Goal: Connect with others: Connect with others

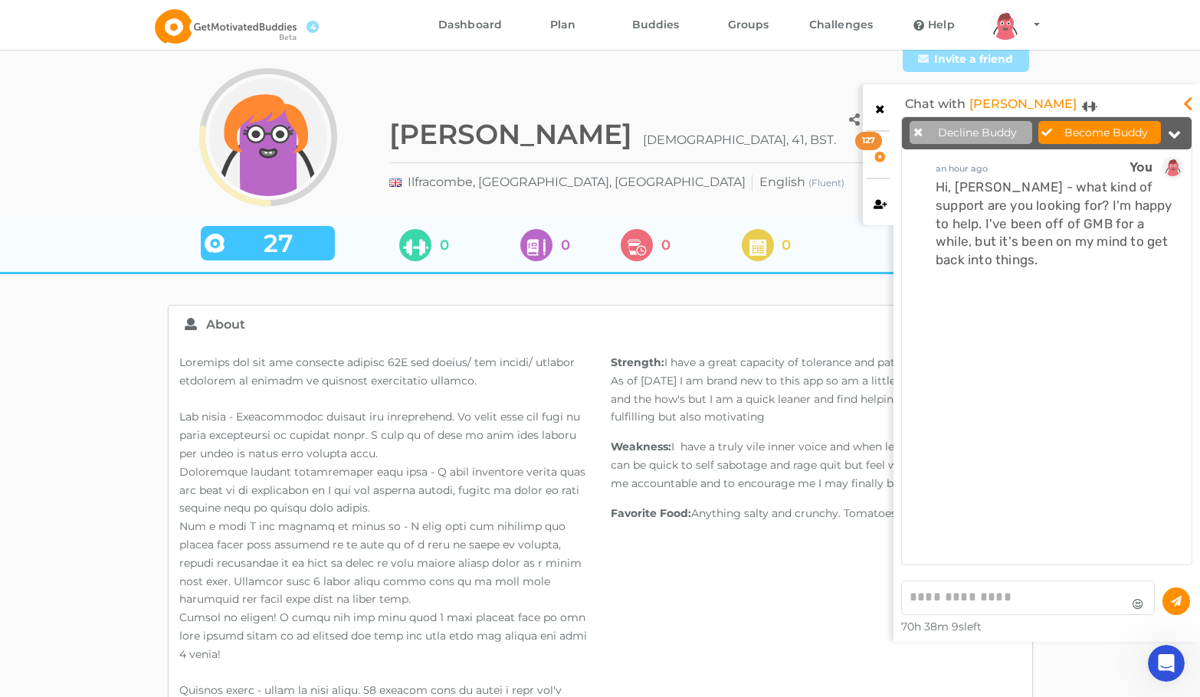
scroll to position [440, 282]
click at [885, 157] on icon at bounding box center [880, 154] width 13 height 11
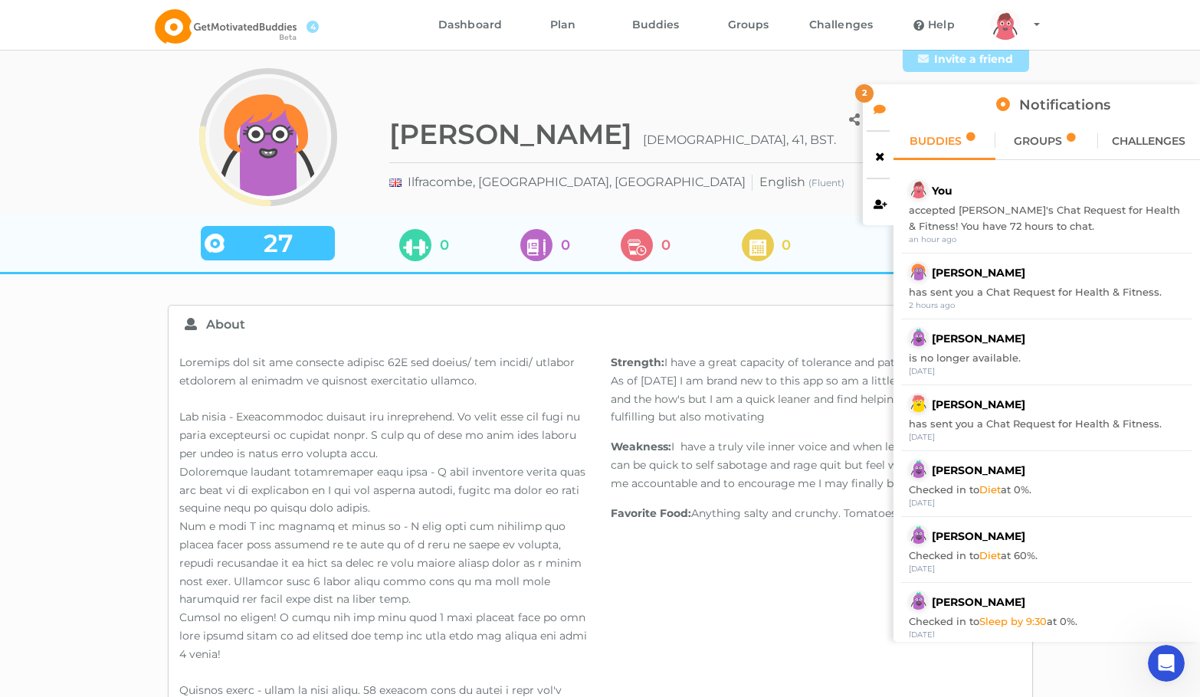
click at [1044, 138] on span "GROUPS" at bounding box center [1038, 141] width 48 height 11
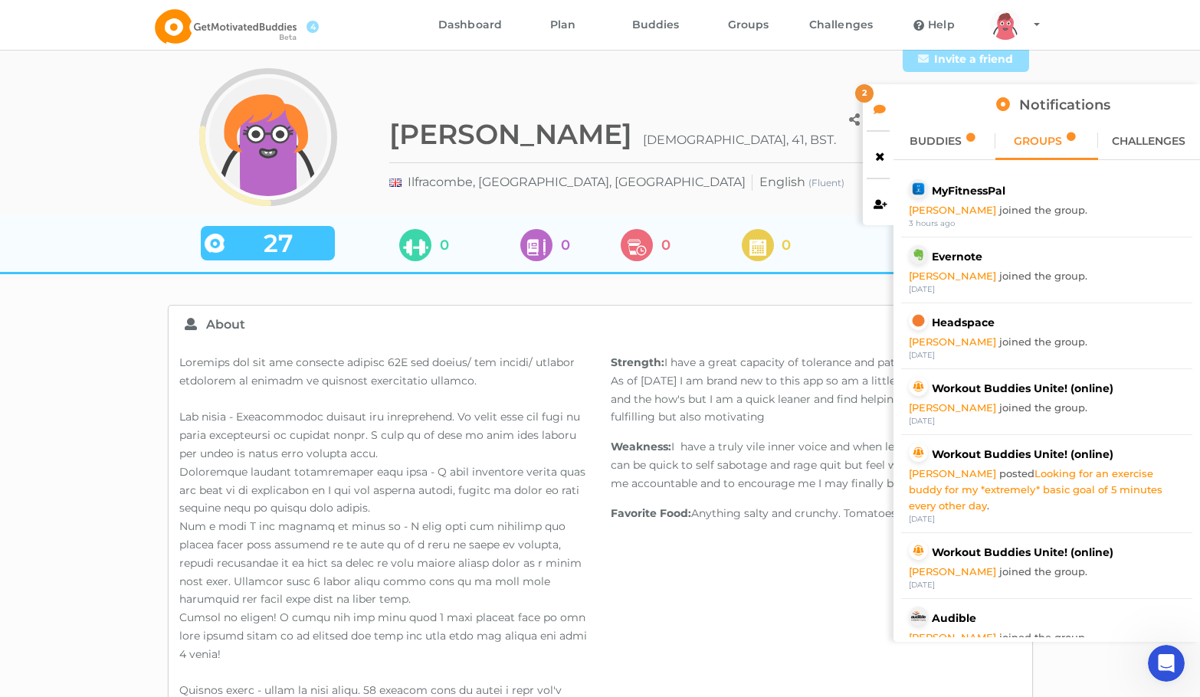
click at [1130, 137] on span "CHALLENGES" at bounding box center [1149, 141] width 74 height 11
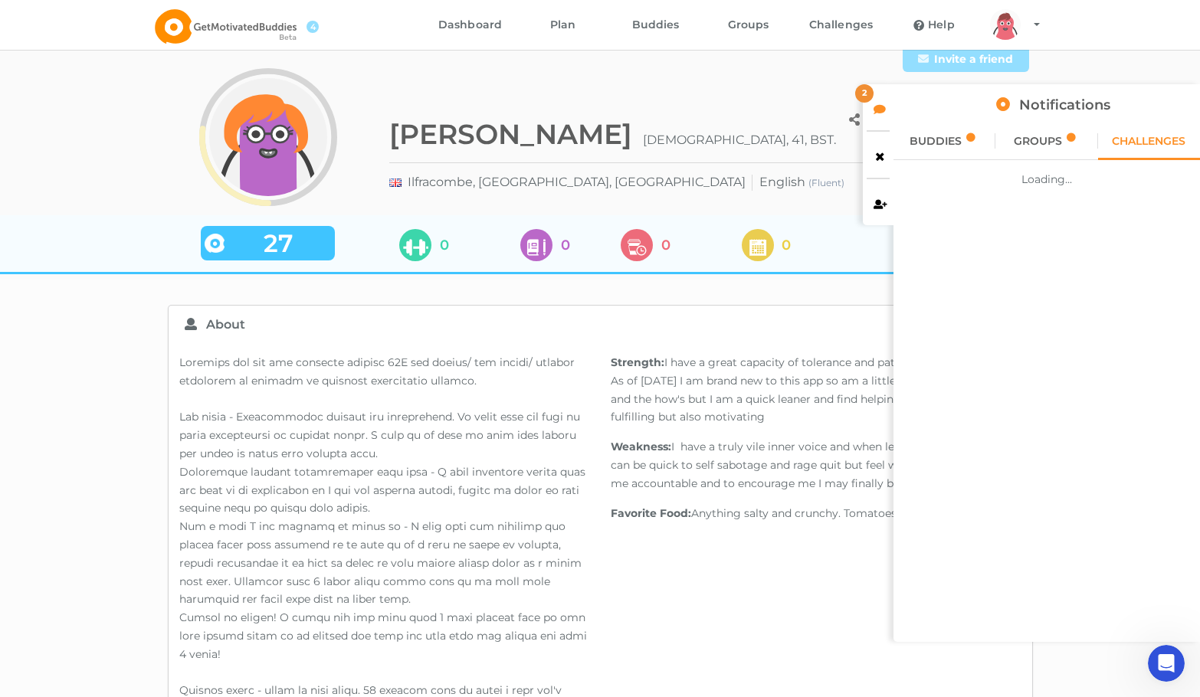
click at [877, 112] on icon at bounding box center [880, 107] width 13 height 11
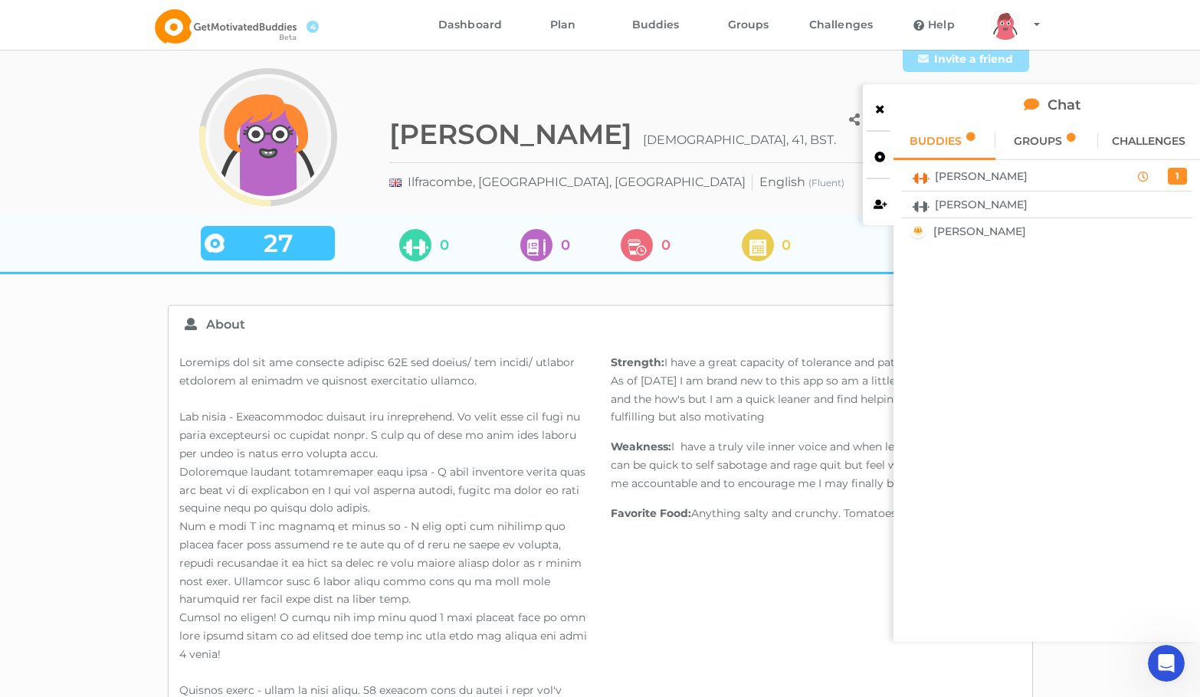
click at [959, 203] on span "[PERSON_NAME]" at bounding box center [981, 204] width 93 height 12
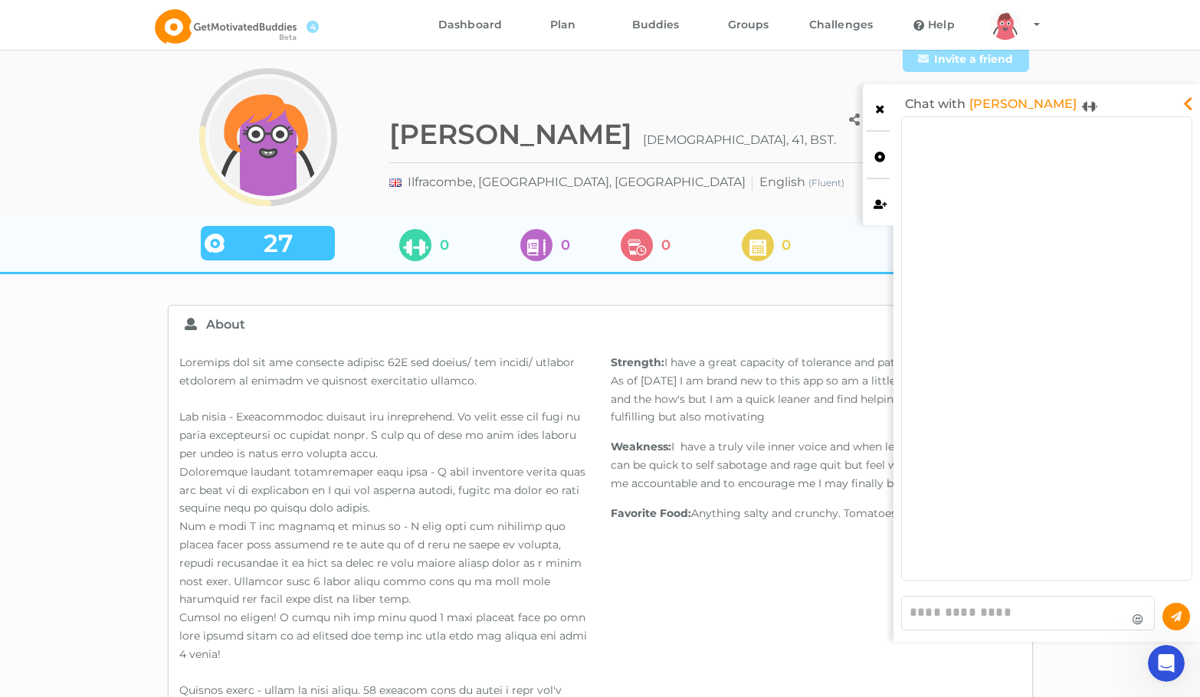
scroll to position [455, 282]
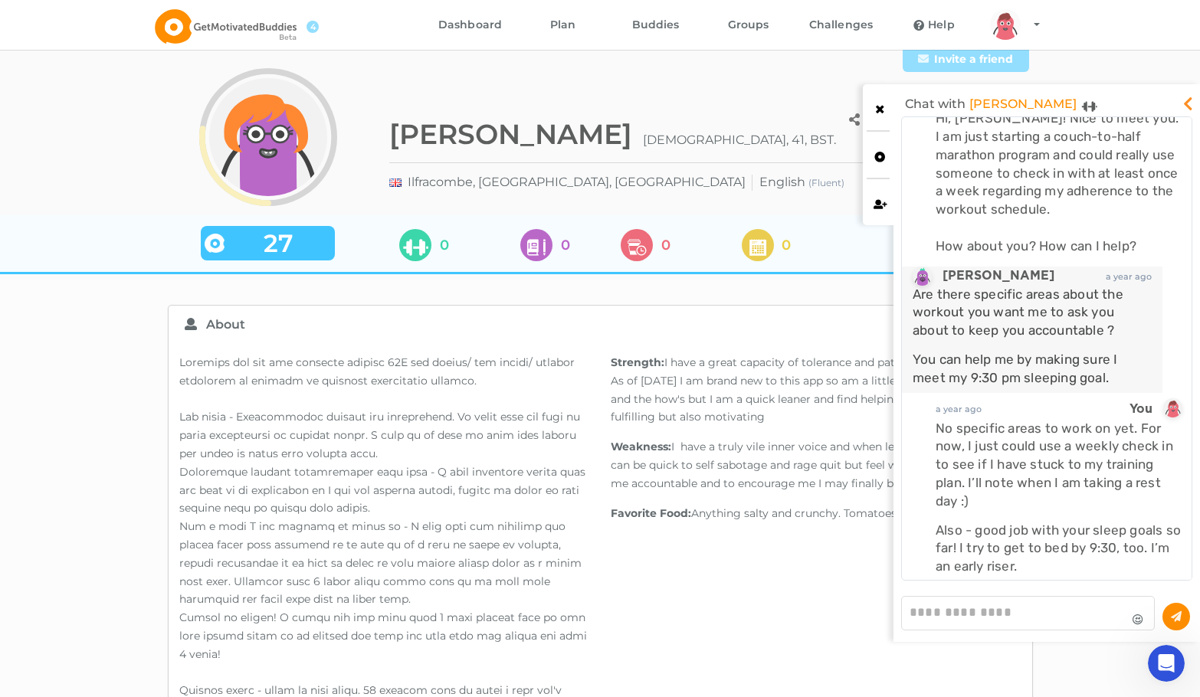
click at [881, 208] on icon at bounding box center [880, 202] width 13 height 11
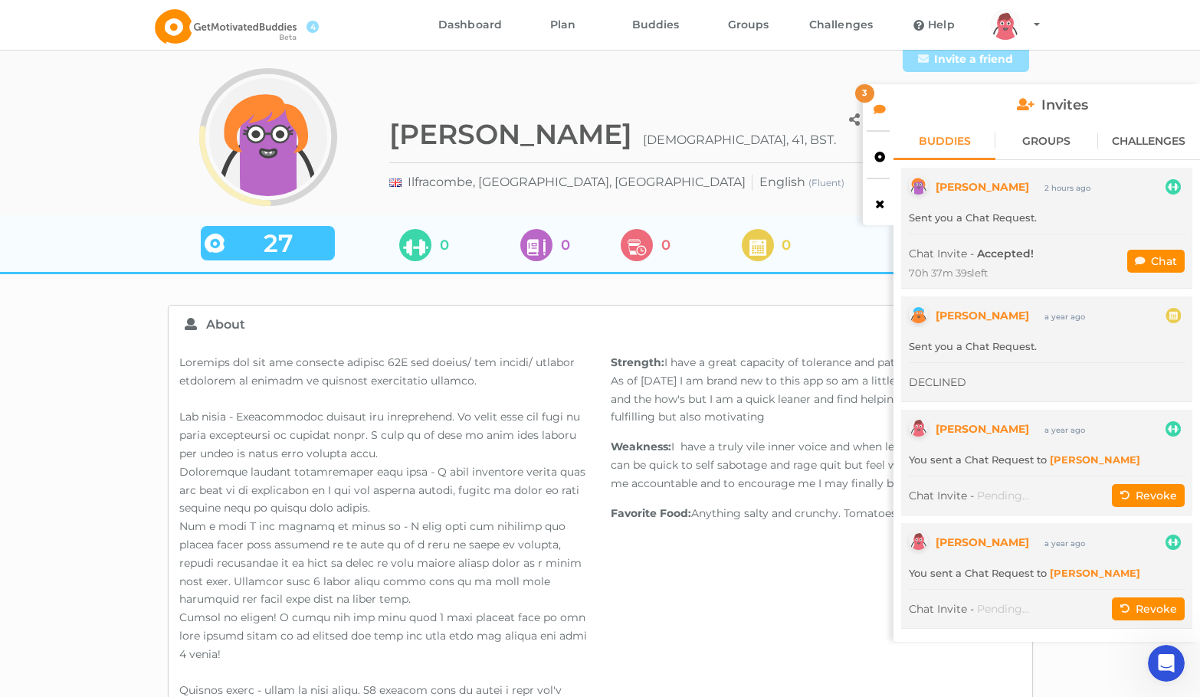
click at [881, 106] on icon at bounding box center [880, 107] width 13 height 11
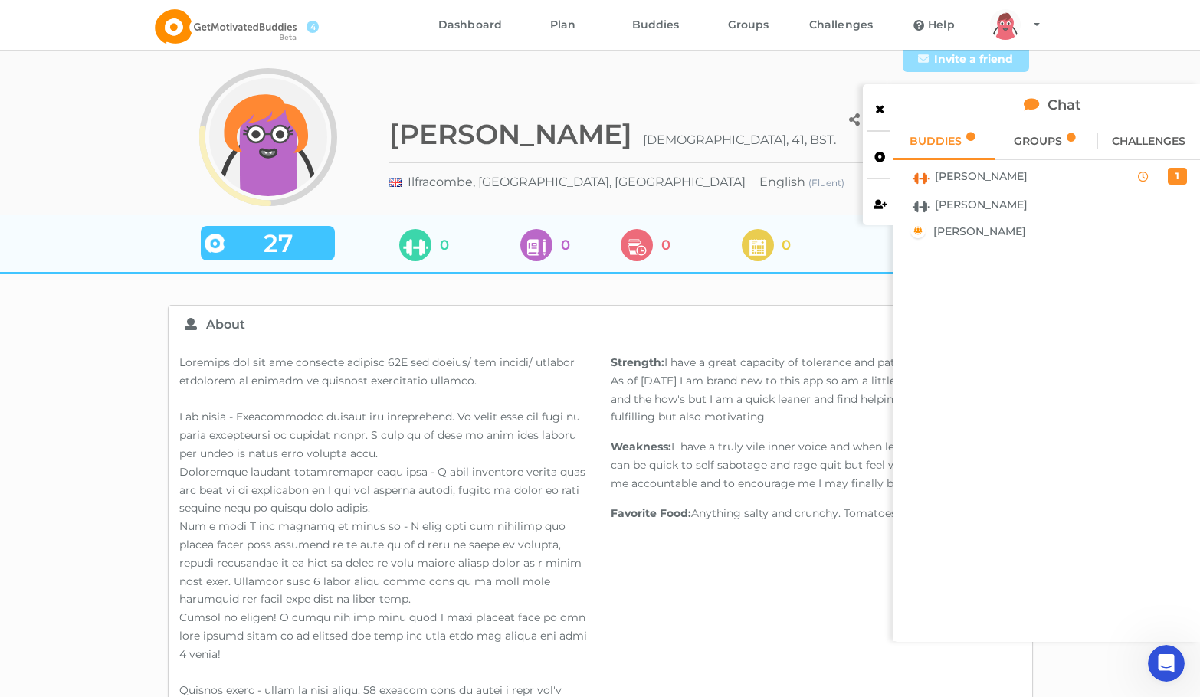
click at [925, 205] on icon at bounding box center [920, 204] width 21 height 11
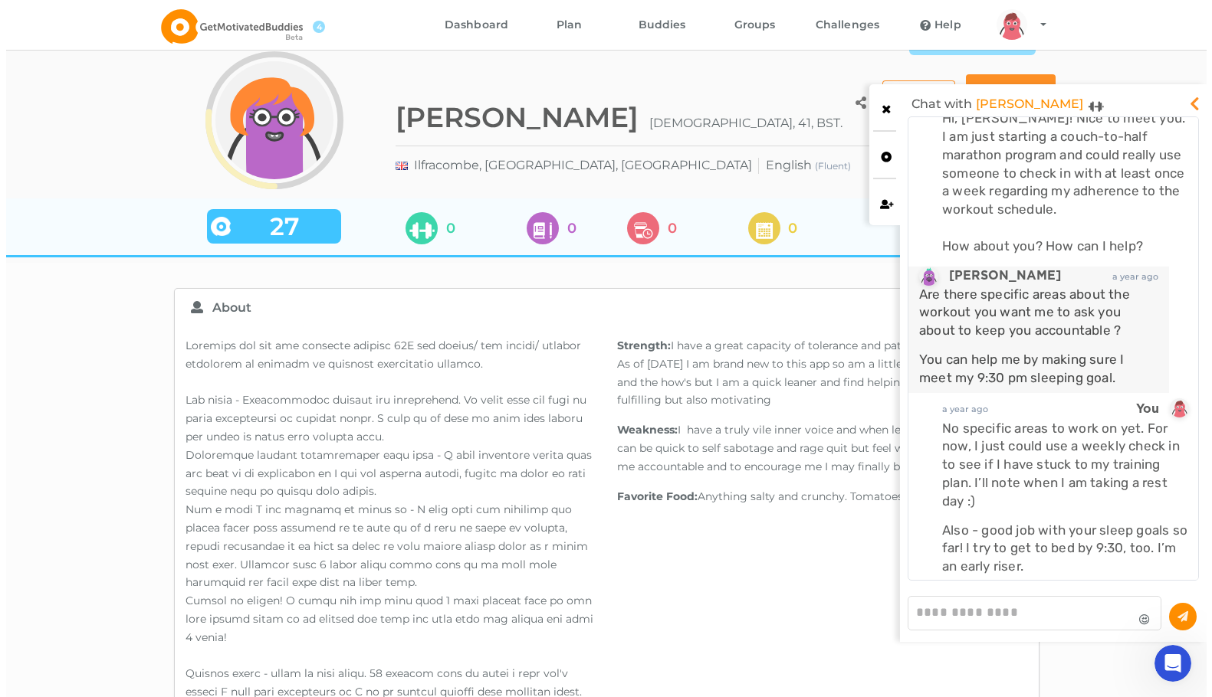
scroll to position [0, 0]
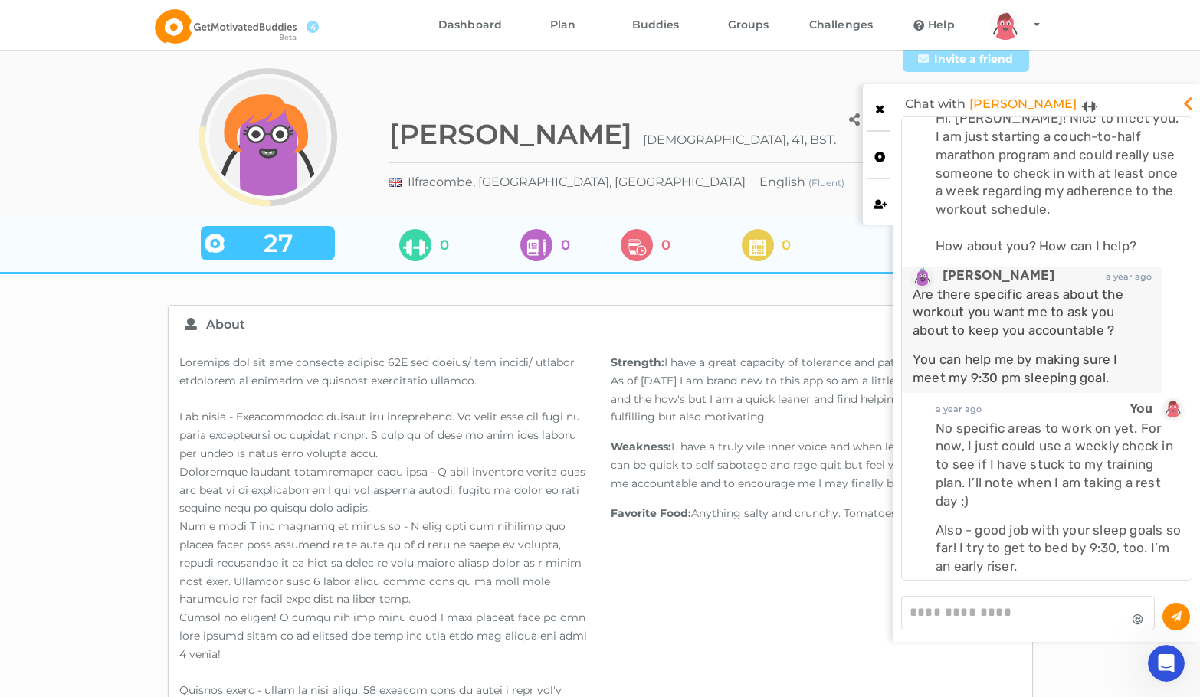
click at [880, 111] on icon at bounding box center [880, 107] width 13 height 11
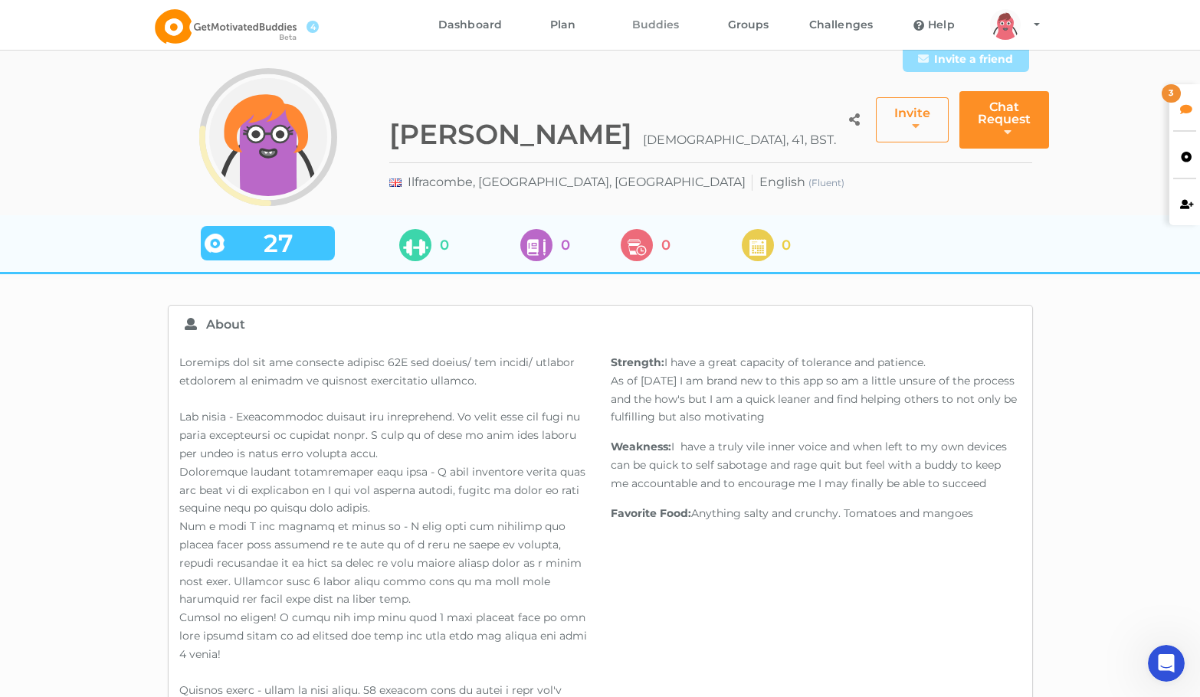
click at [654, 24] on link "Buddies" at bounding box center [655, 25] width 93 height 50
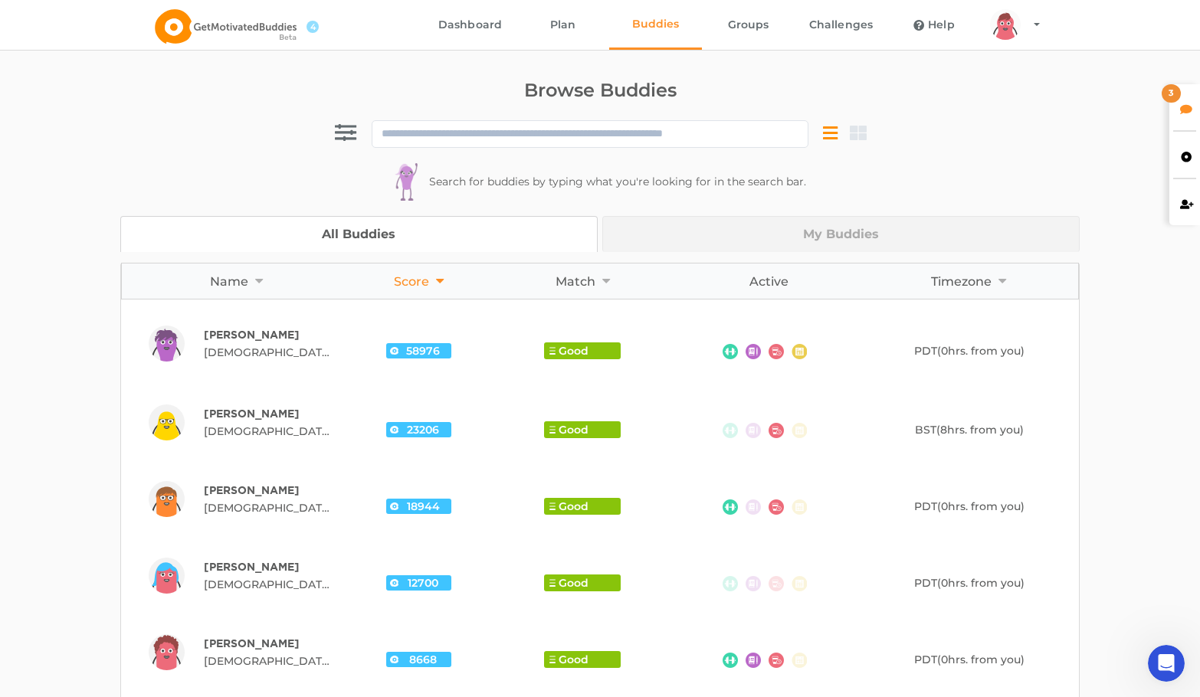
click at [788, 226] on link "My Buddies" at bounding box center [840, 234] width 477 height 36
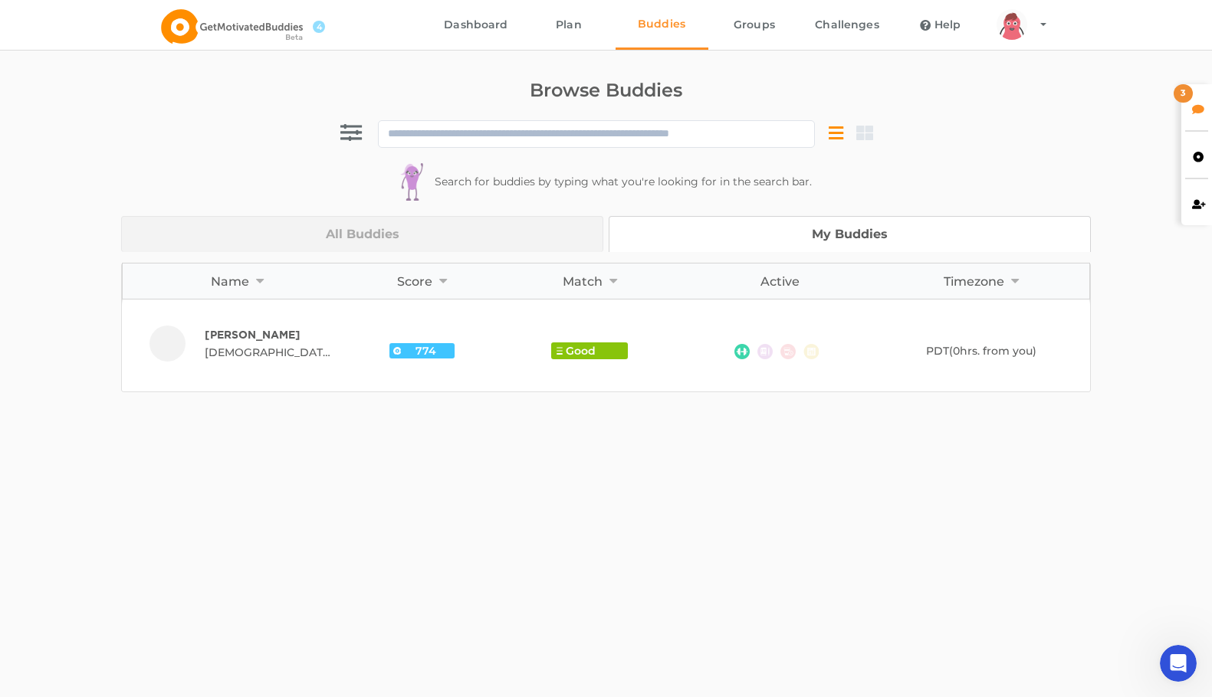
click at [572, 352] on span "Good" at bounding box center [581, 350] width 30 height 15
click at [734, 353] on img at bounding box center [741, 351] width 15 height 15
click at [810, 346] on img at bounding box center [810, 351] width 15 height 15
click at [745, 349] on img at bounding box center [741, 351] width 15 height 15
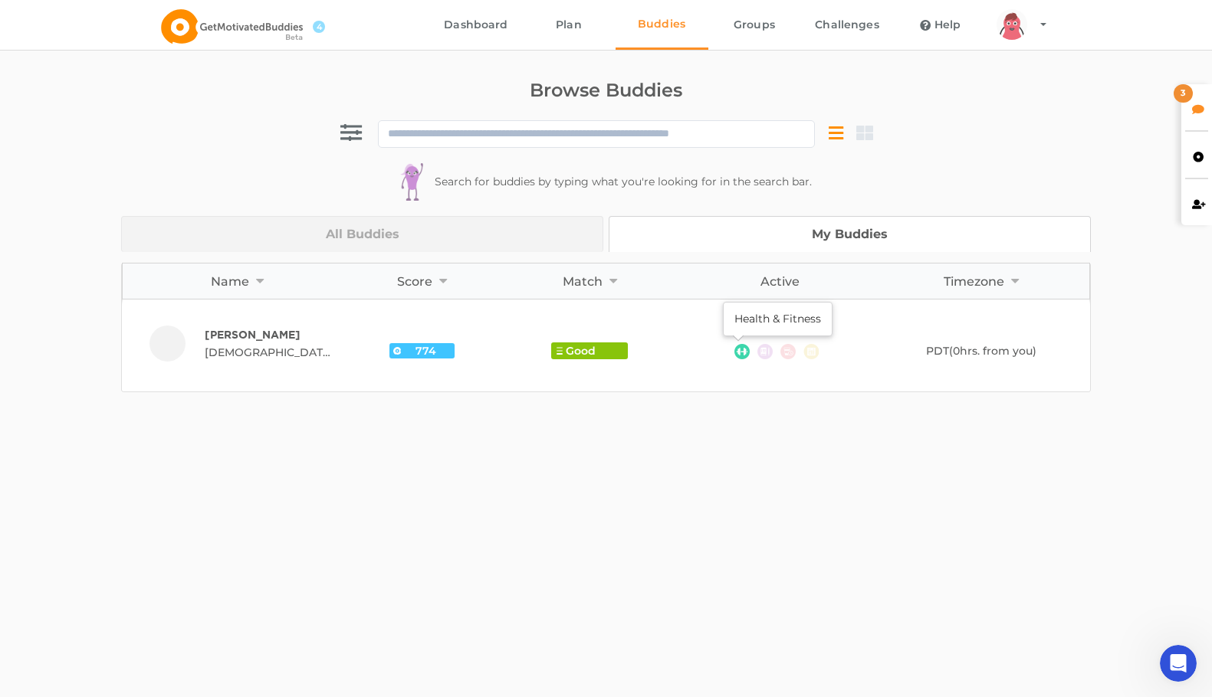
click at [739, 351] on img at bounding box center [741, 351] width 15 height 15
click at [418, 352] on span "774" at bounding box center [426, 350] width 50 height 15
click at [277, 352] on small "[DEMOGRAPHIC_DATA] , [GEOGRAPHIC_DATA], [GEOGRAPHIC_DATA], [GEOGRAPHIC_DATA]" at bounding box center [270, 352] width 130 height 18
click at [557, 352] on div at bounding box center [559, 351] width 6 height 8
click at [599, 353] on div "Good" at bounding box center [589, 351] width 77 height 17
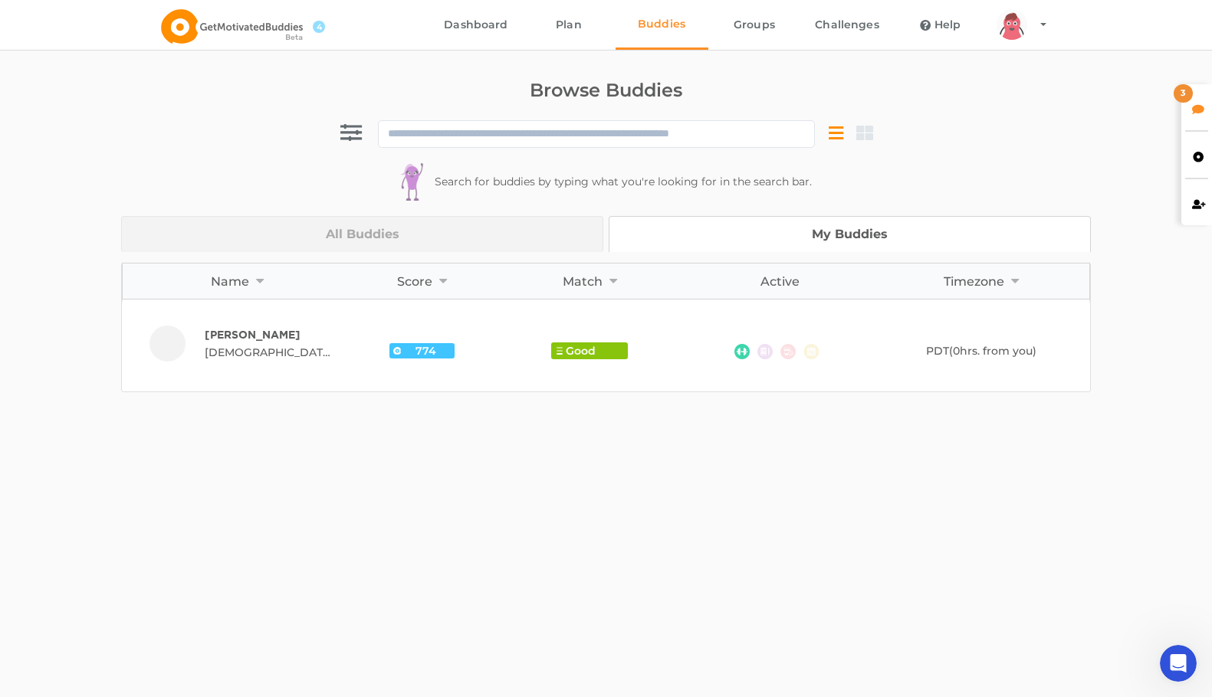
click at [1189, 103] on div "3" at bounding box center [1196, 107] width 31 height 46
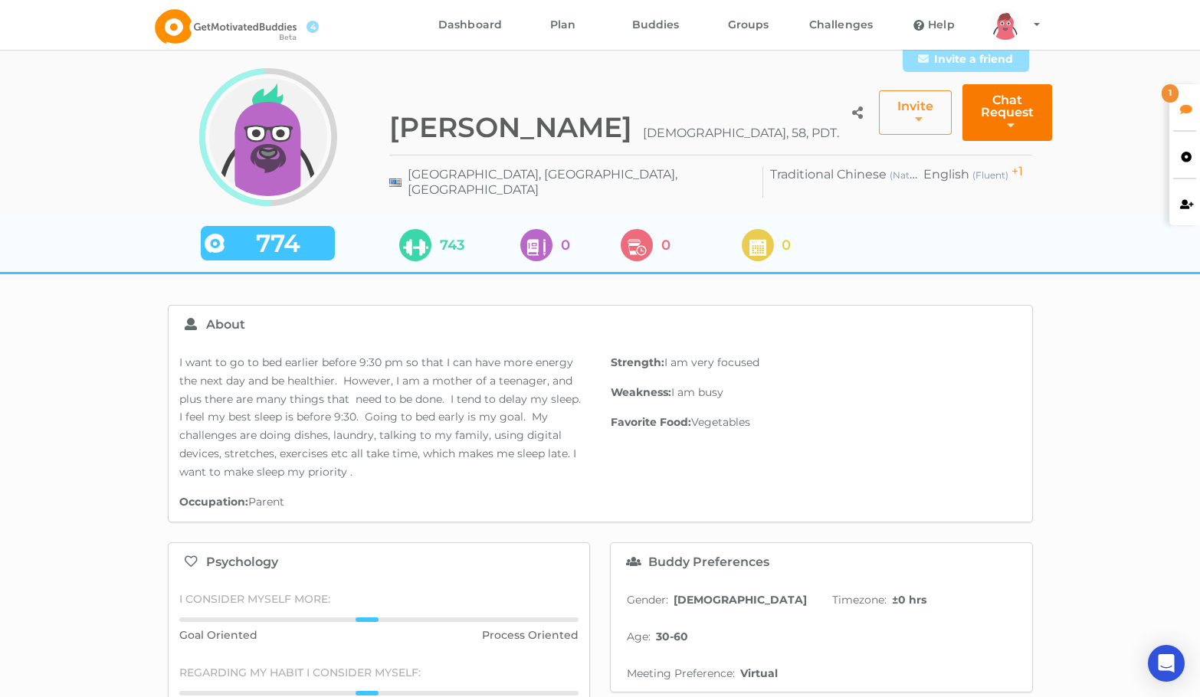
click at [1002, 120] on icon at bounding box center [1003, 124] width 15 height 11
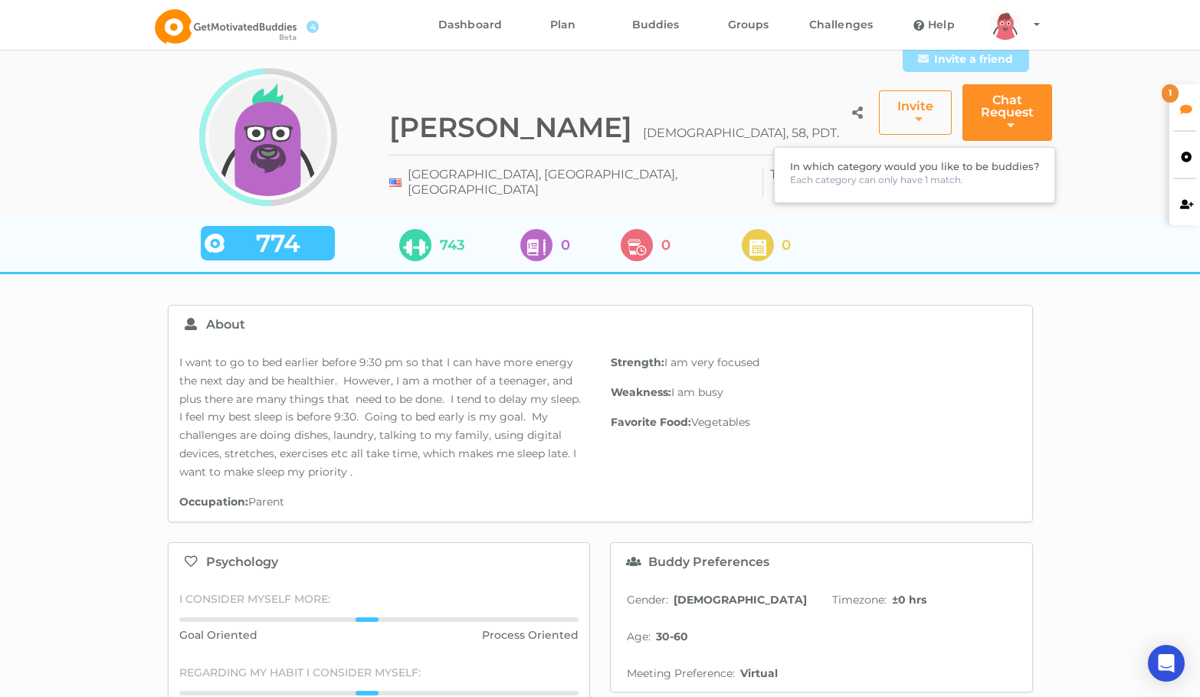
click at [1044, 212] on div "Invite a friend arms Created with Sketch. legs Created with Sketch. hairs/back/…" at bounding box center [600, 133] width 1200 height 175
click at [1178, 110] on div "1" at bounding box center [1184, 107] width 31 height 46
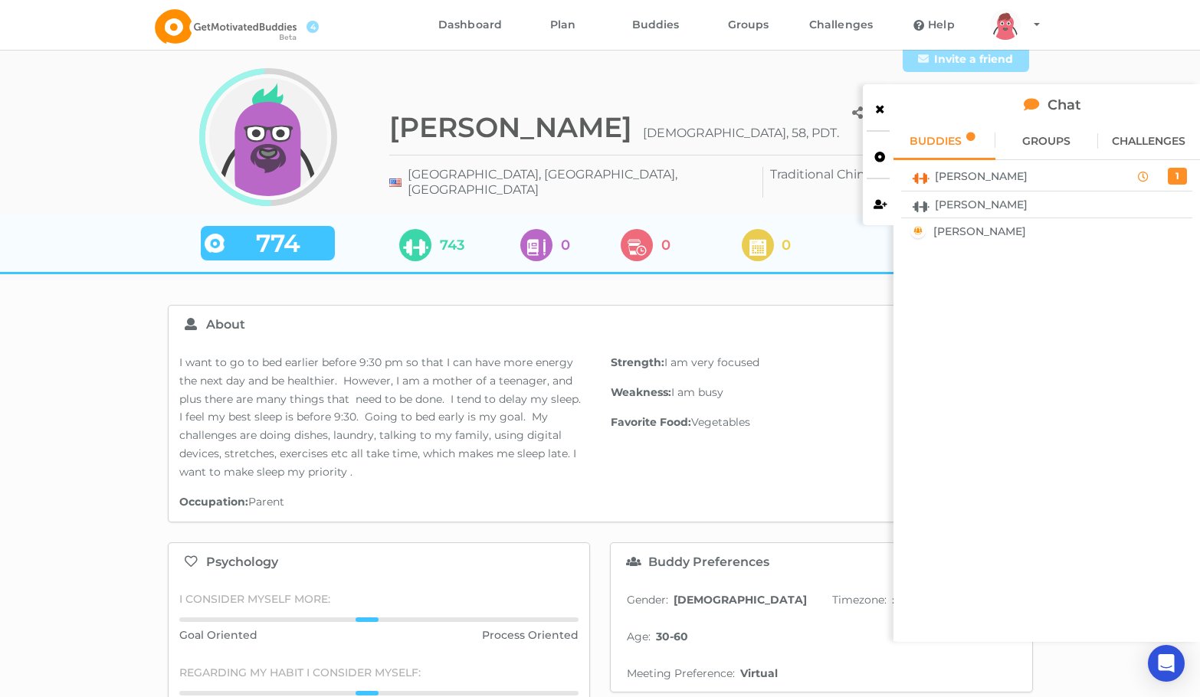
click at [1175, 175] on div "1" at bounding box center [1177, 176] width 19 height 17
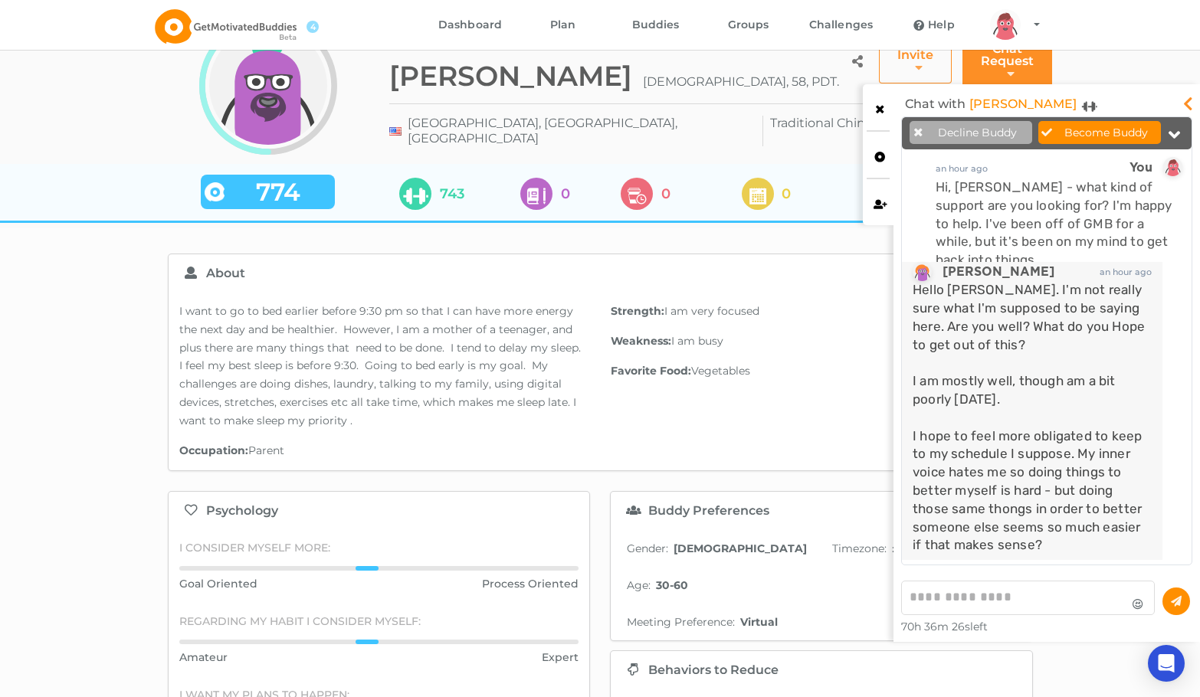
scroll to position [77, 0]
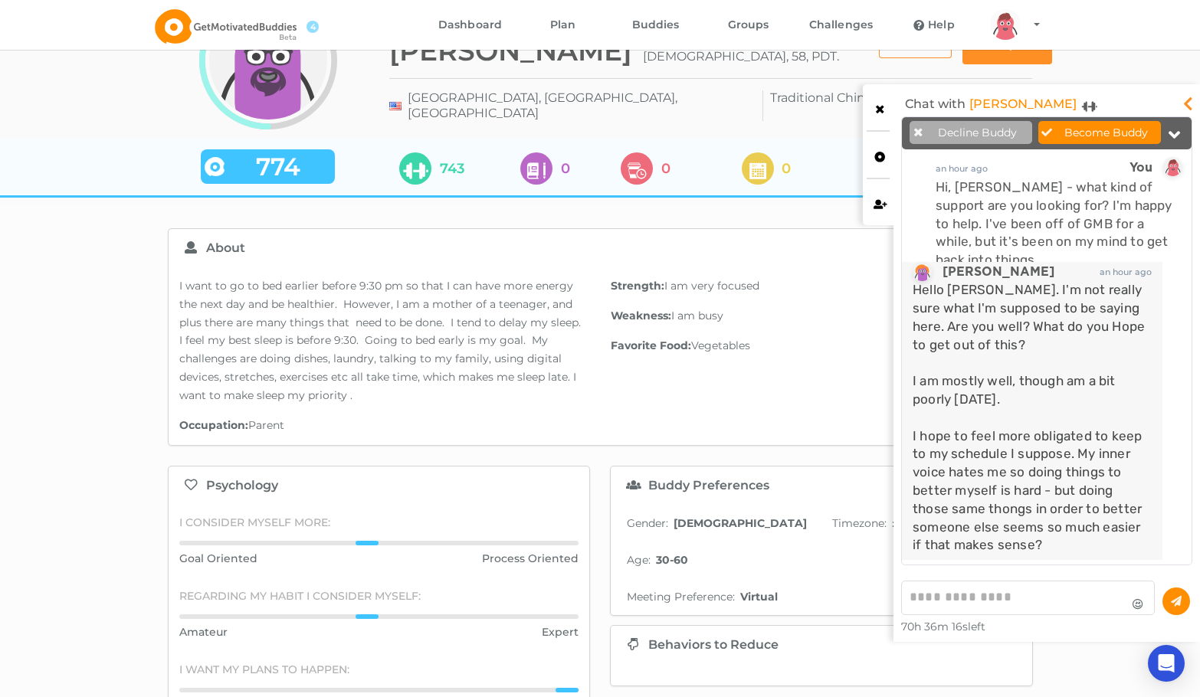
click at [973, 596] on textarea at bounding box center [1028, 598] width 254 height 34
click at [954, 597] on textarea at bounding box center [1028, 598] width 254 height 34
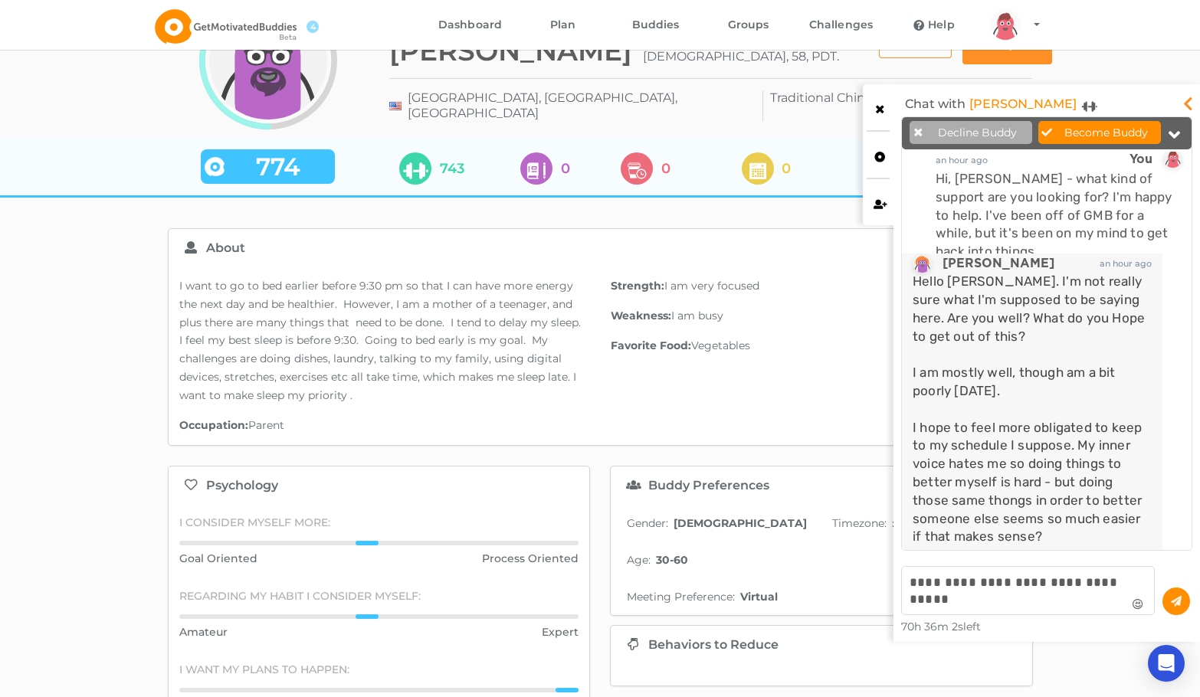
scroll to position [0, 0]
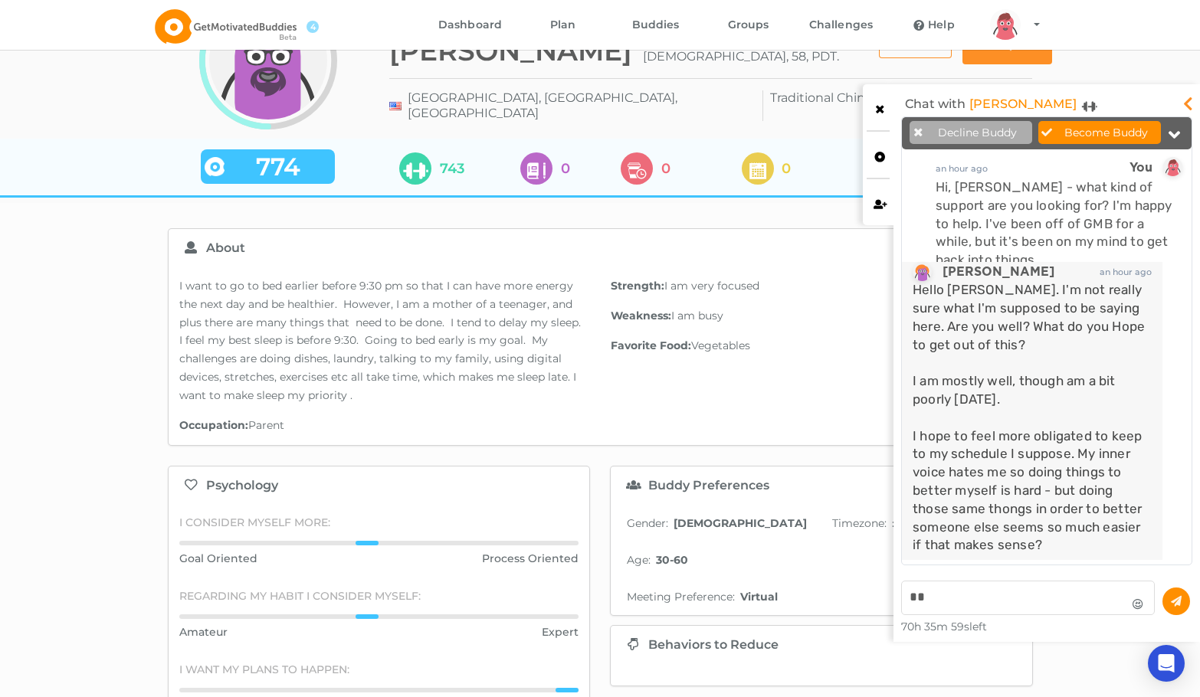
type textarea "*"
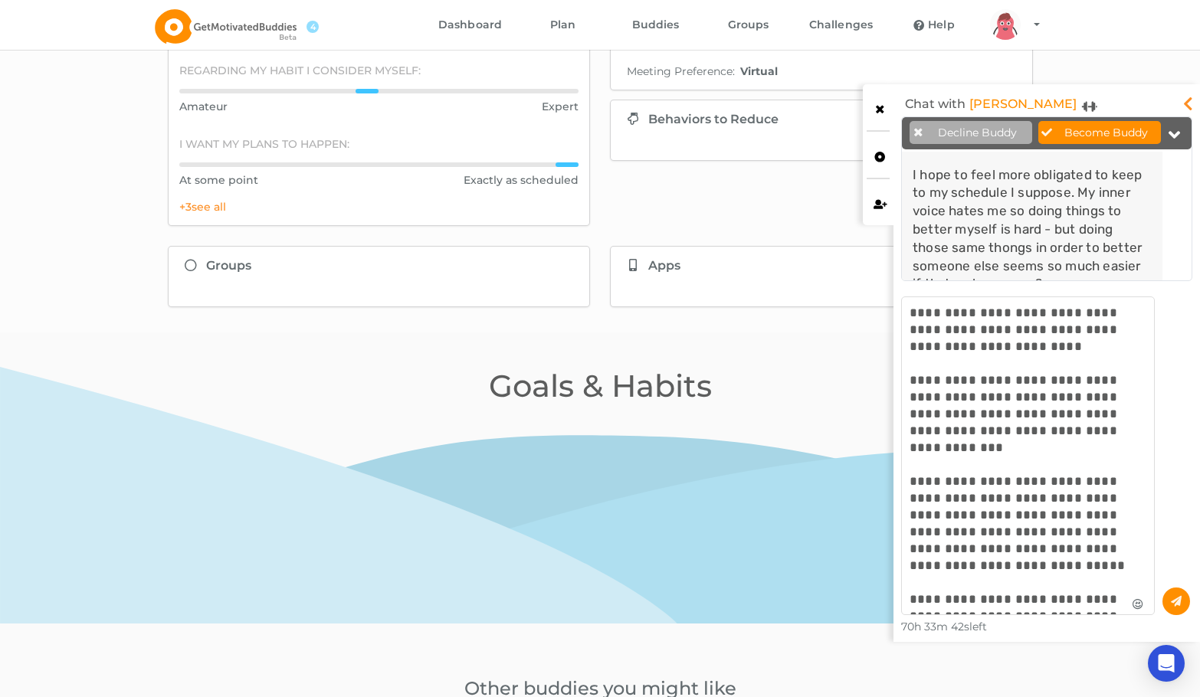
scroll to position [605, 0]
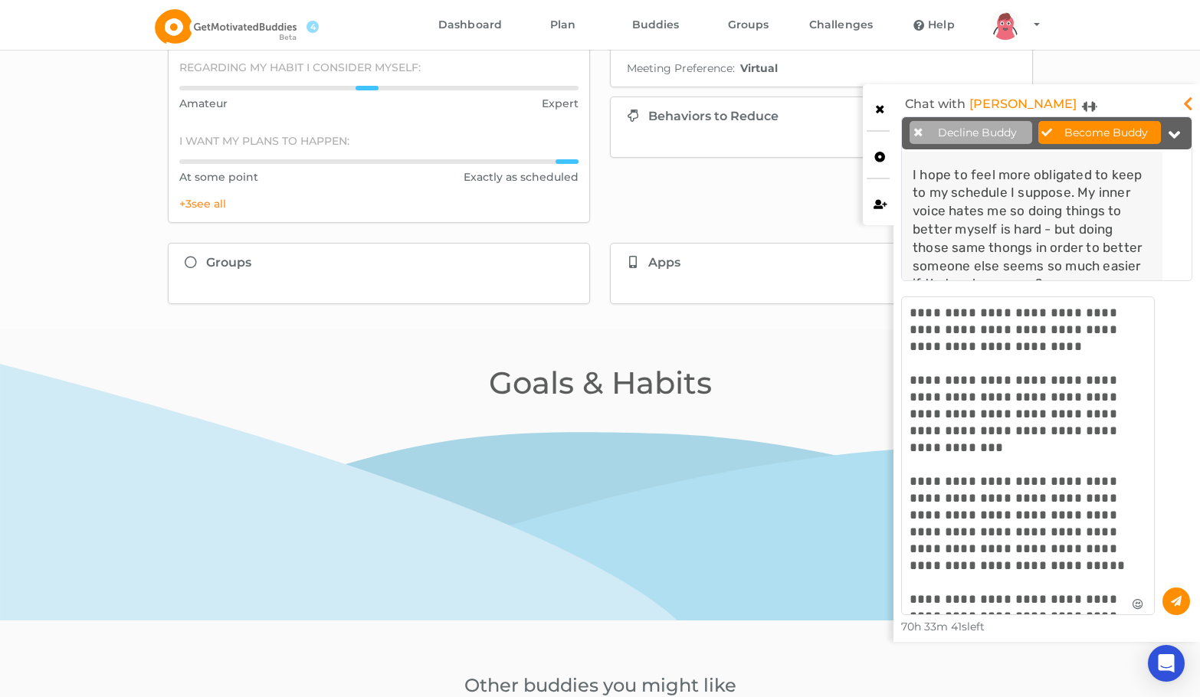
click at [998, 582] on textarea "**********" at bounding box center [1028, 456] width 254 height 319
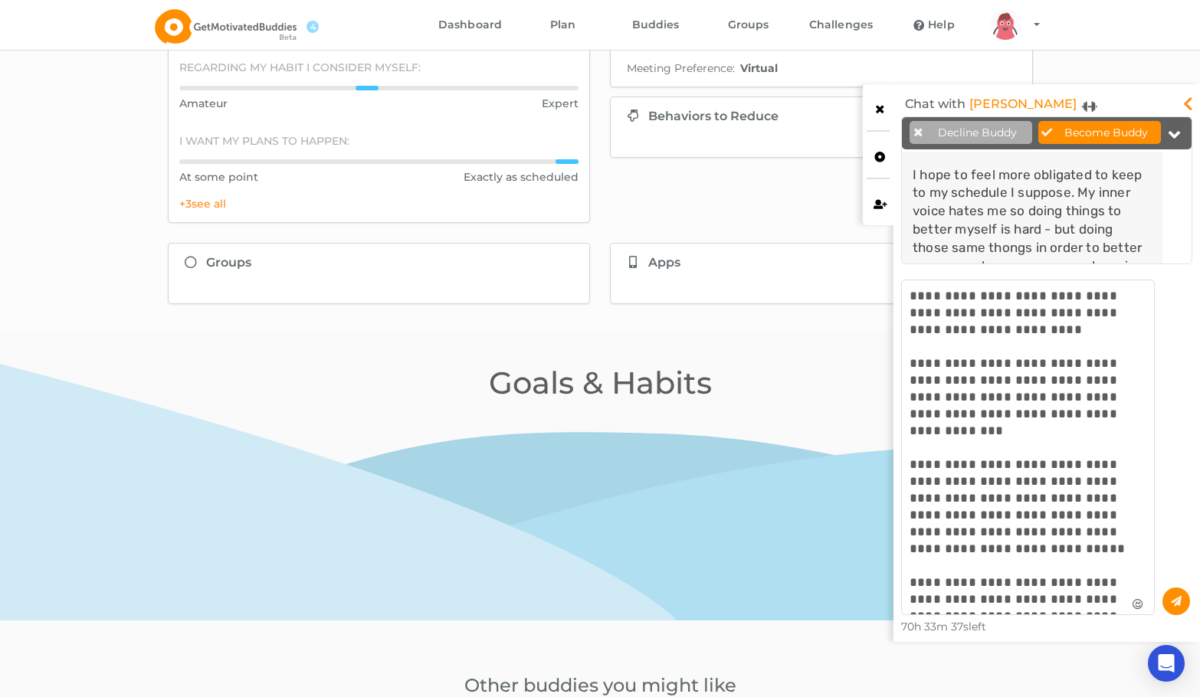
scroll to position [8, 8]
click at [1090, 597] on textarea "**********" at bounding box center [1028, 448] width 254 height 336
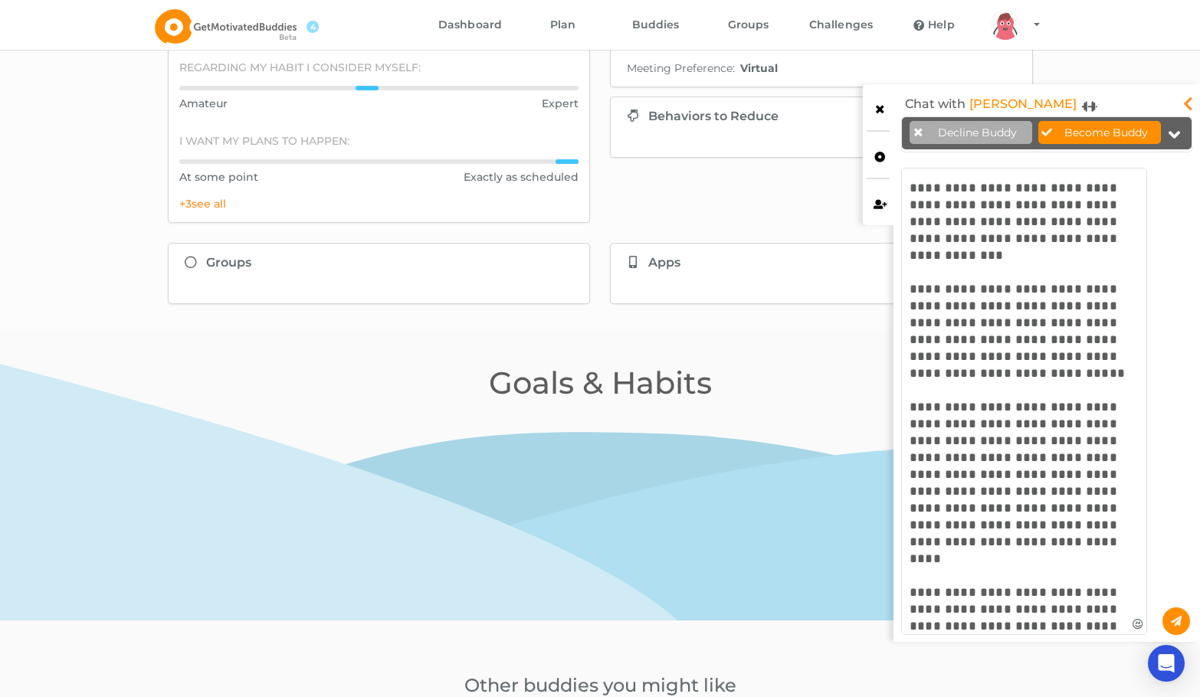
type textarea "**********"
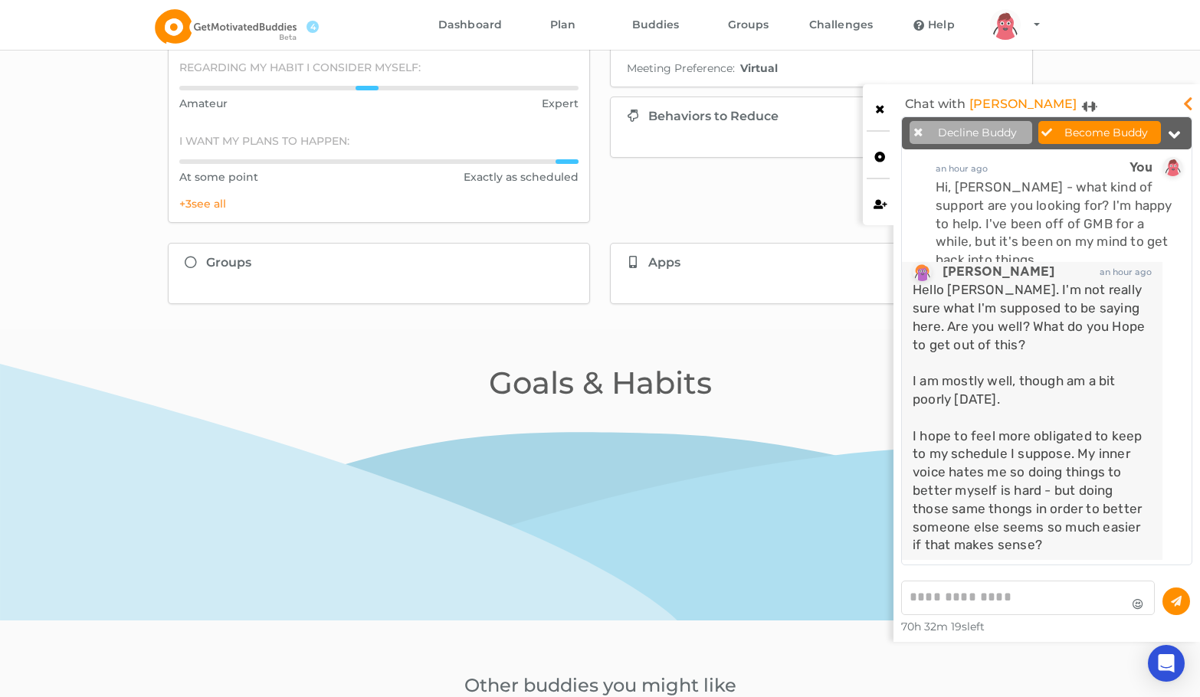
click at [1028, 513] on div "Hello Quinn. I'm not really sure what I'm supposed to be saying here. Are you w…" at bounding box center [1032, 418] width 239 height 274
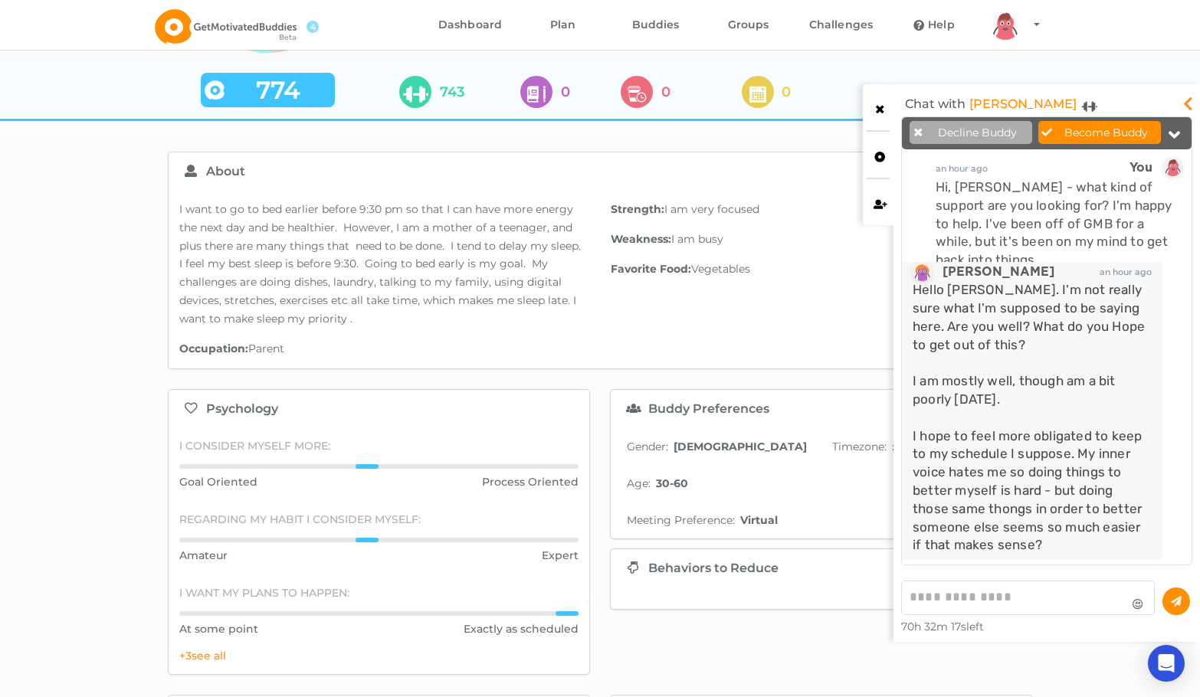
click at [1025, 410] on div "Hello Quinn. I'm not really sure what I'm supposed to be saying here. Are you w…" at bounding box center [1032, 418] width 239 height 274
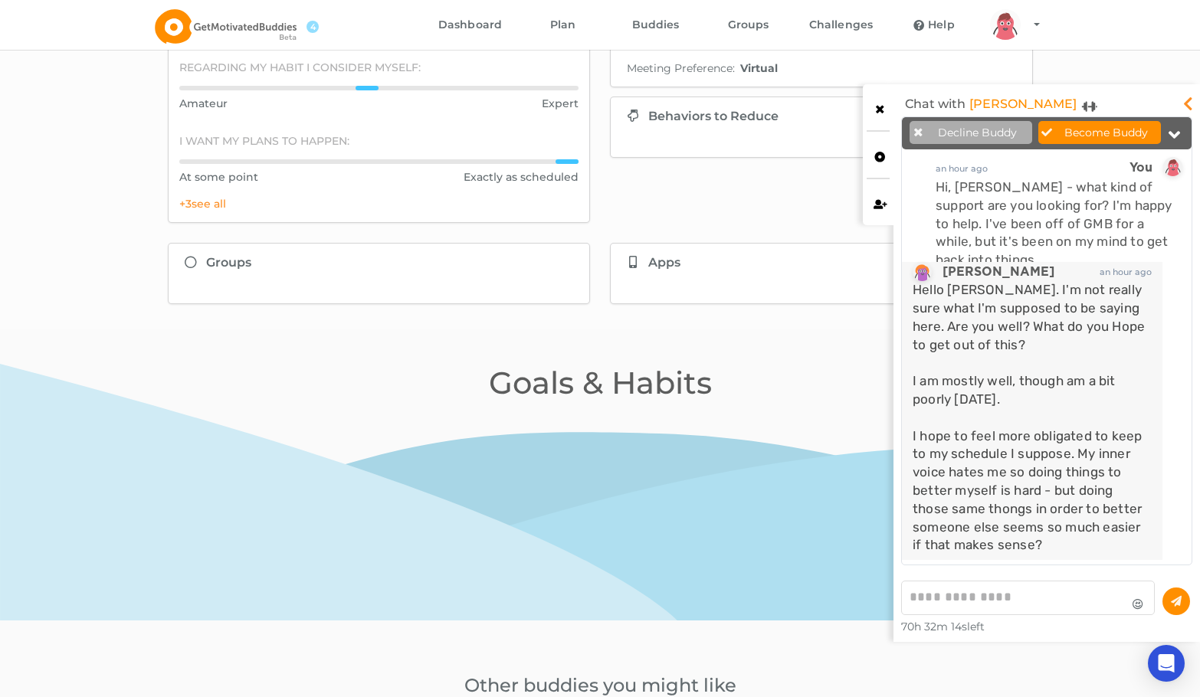
click at [1000, 587] on textarea at bounding box center [1028, 598] width 254 height 34
click at [1005, 538] on div "Hello Quinn. I'm not really sure what I'm supposed to be saying here. Are you w…" at bounding box center [1032, 418] width 239 height 274
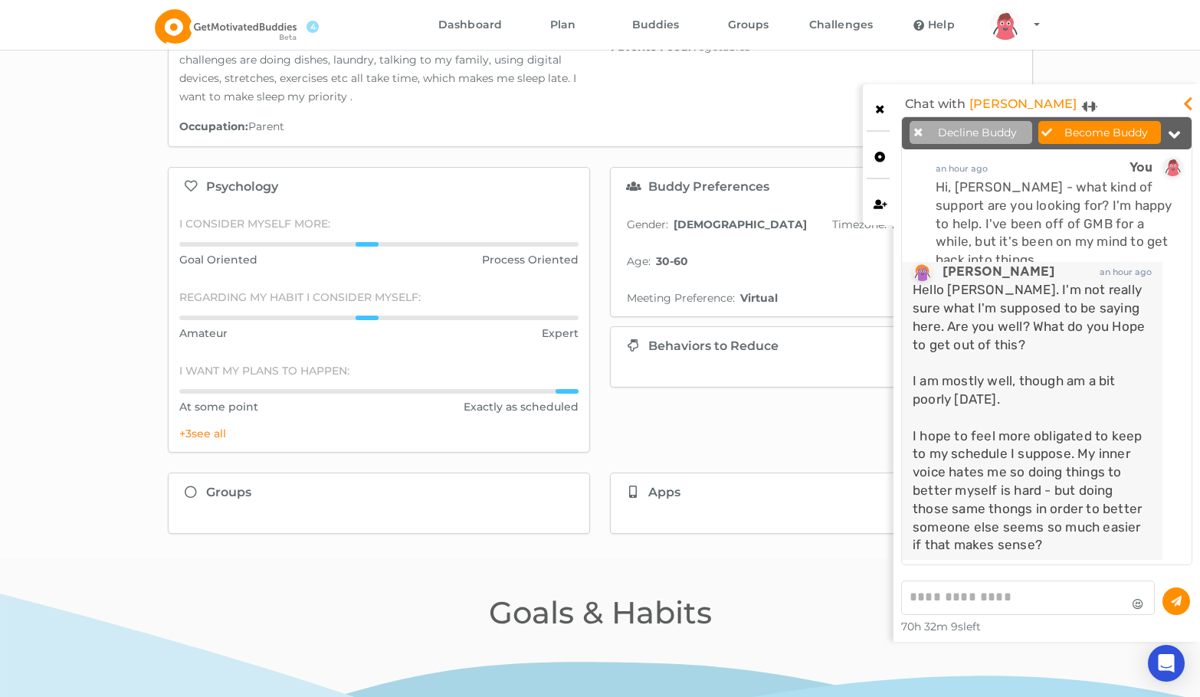
click at [879, 112] on icon at bounding box center [880, 107] width 13 height 11
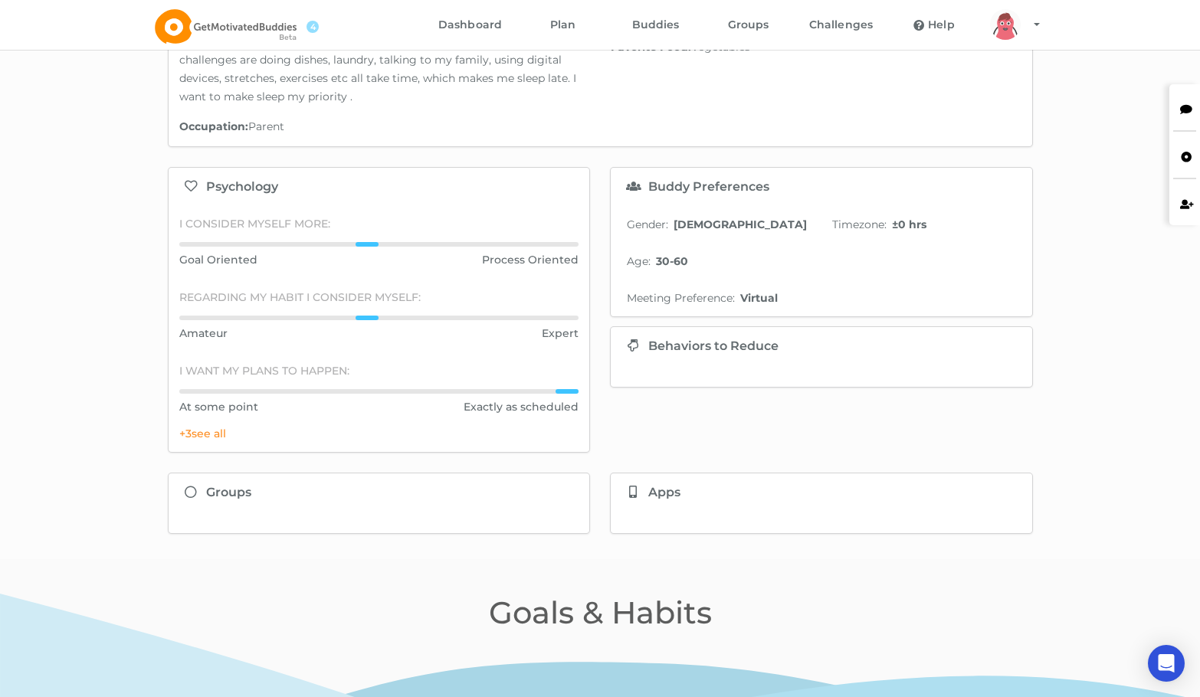
click at [1180, 107] on icon at bounding box center [1186, 107] width 13 height 11
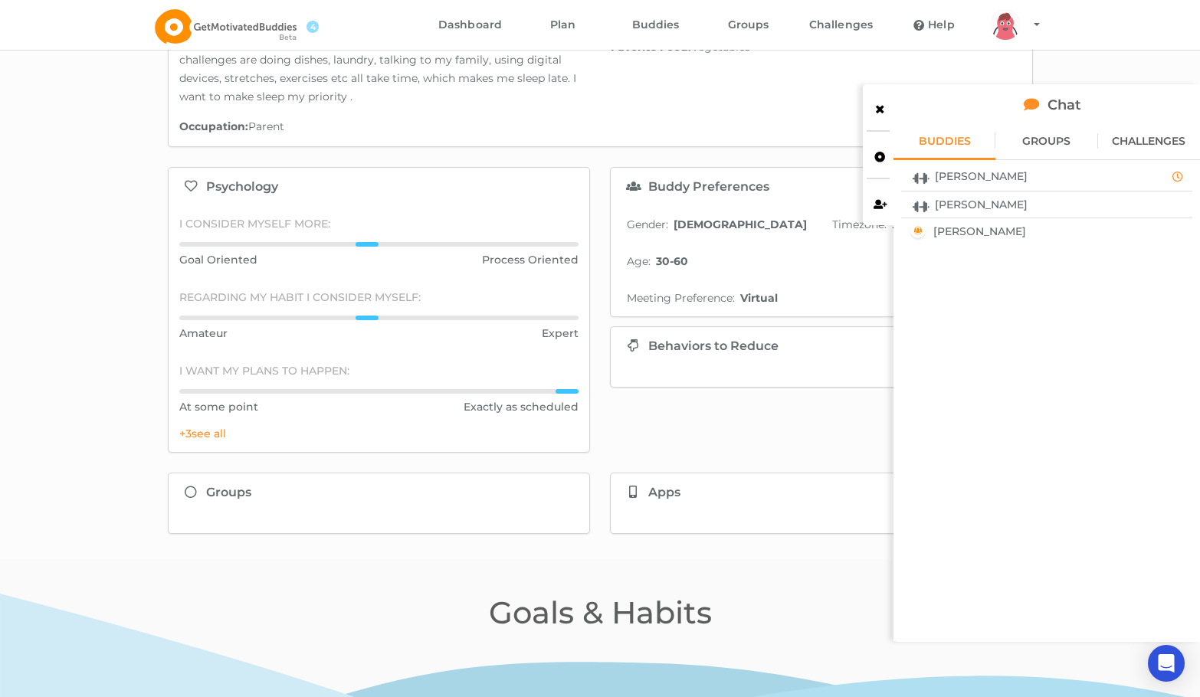
click at [979, 173] on span "[PERSON_NAME]" at bounding box center [981, 176] width 93 height 12
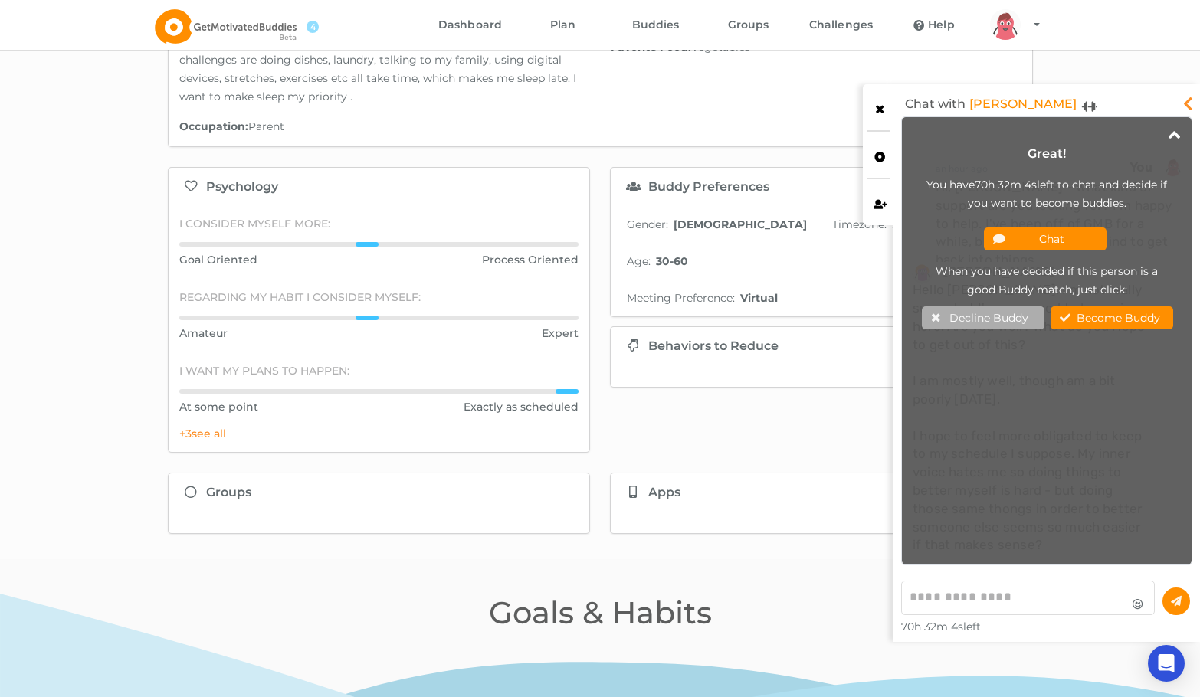
click at [1052, 234] on button "Chat" at bounding box center [1045, 239] width 123 height 23
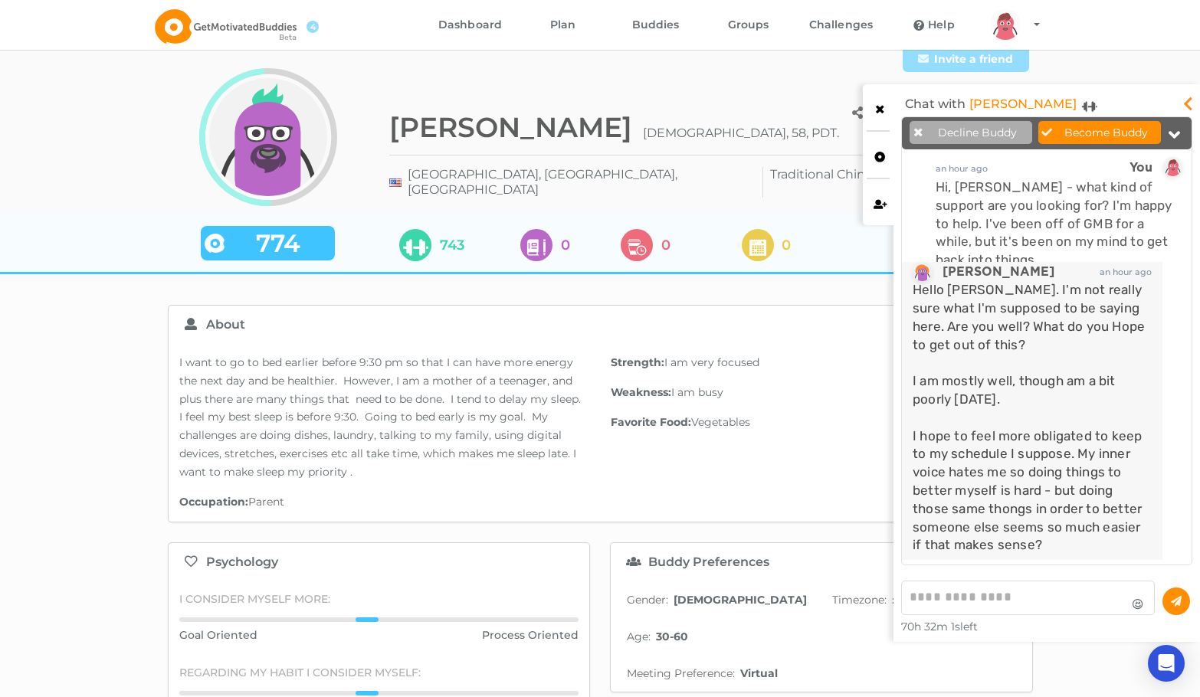
click at [1156, 370] on div "arms Created with Sketch. legs Created with Sketch. hairs/back/hair8 Created wi…" at bounding box center [1032, 408] width 261 height 293
